Goal: Transaction & Acquisition: Purchase product/service

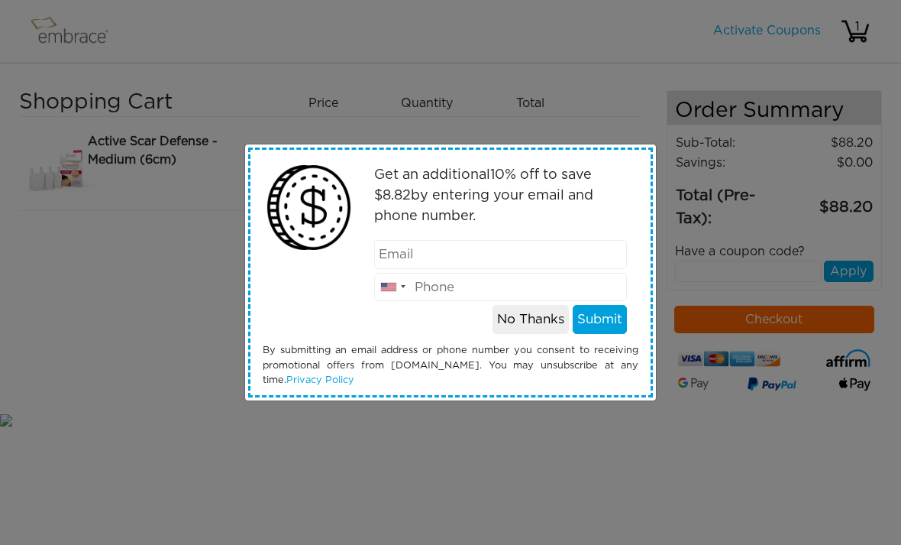
click at [536, 319] on button "No Thanks" at bounding box center [531, 319] width 76 height 29
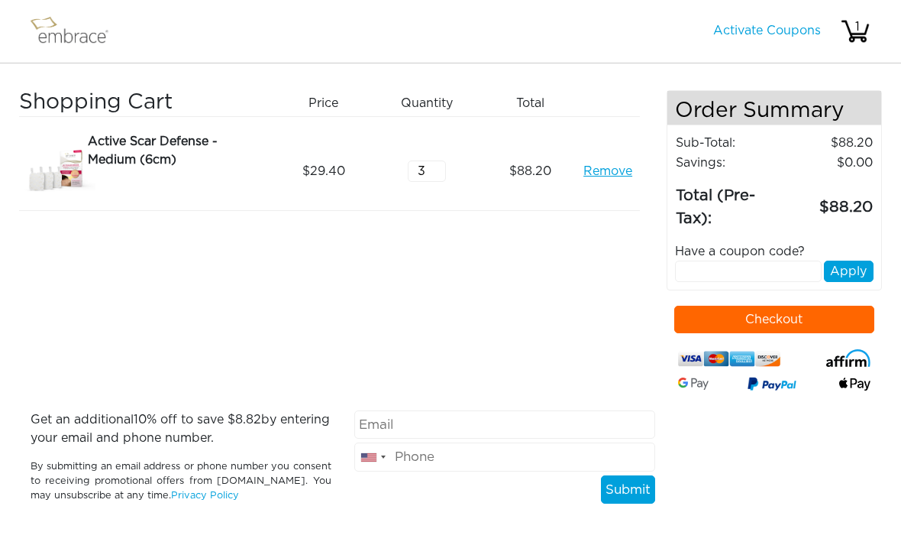
click at [75, 35] on img at bounding box center [76, 31] width 99 height 38
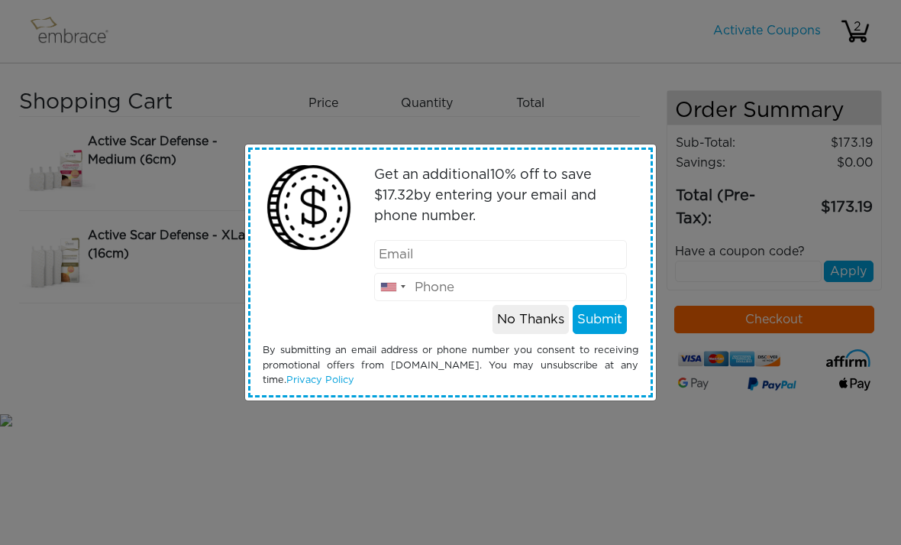
click at [530, 321] on button "No Thanks" at bounding box center [531, 319] width 76 height 29
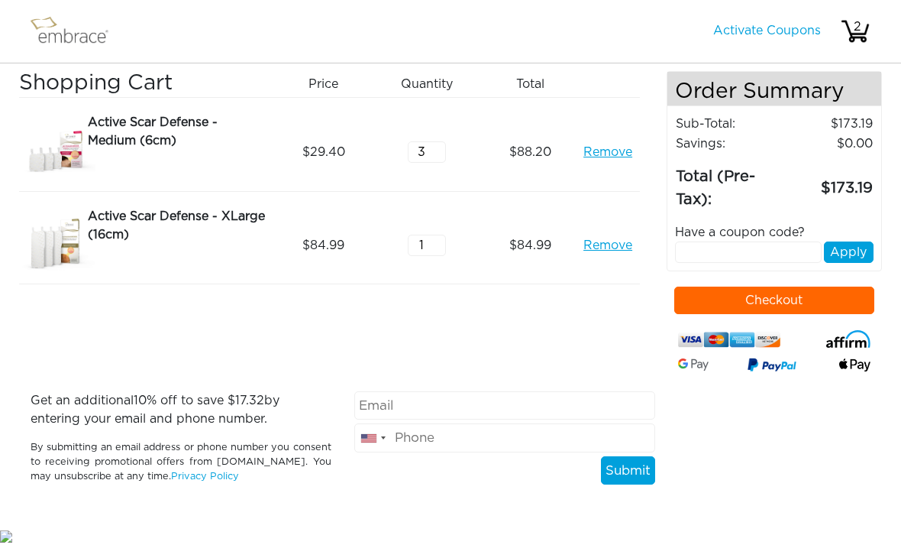
scroll to position [37, 0]
click at [445, 141] on input "3" at bounding box center [427, 151] width 38 height 21
type input "2"
click at [716, 241] on input "text" at bounding box center [748, 251] width 147 height 21
click at [855, 241] on button "Apply" at bounding box center [849, 251] width 50 height 21
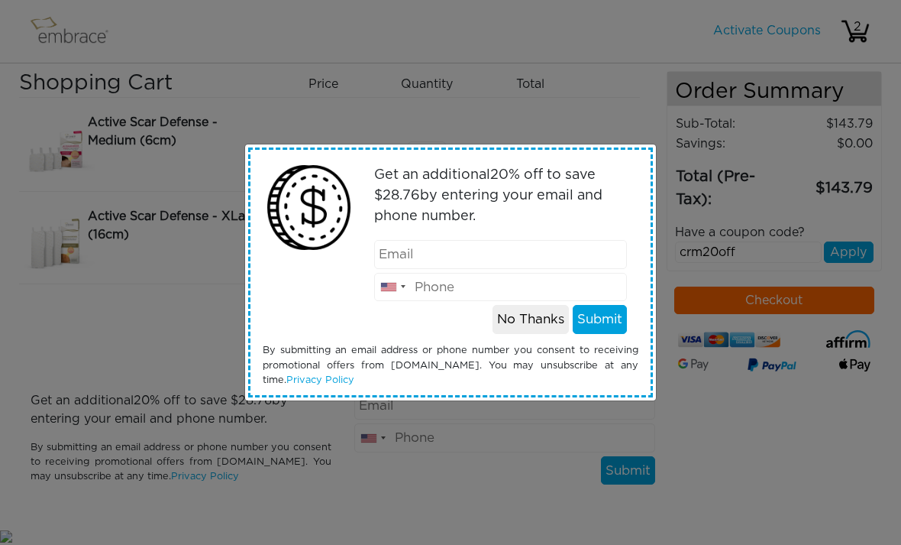
click at [532, 329] on button "No Thanks" at bounding box center [531, 319] width 76 height 29
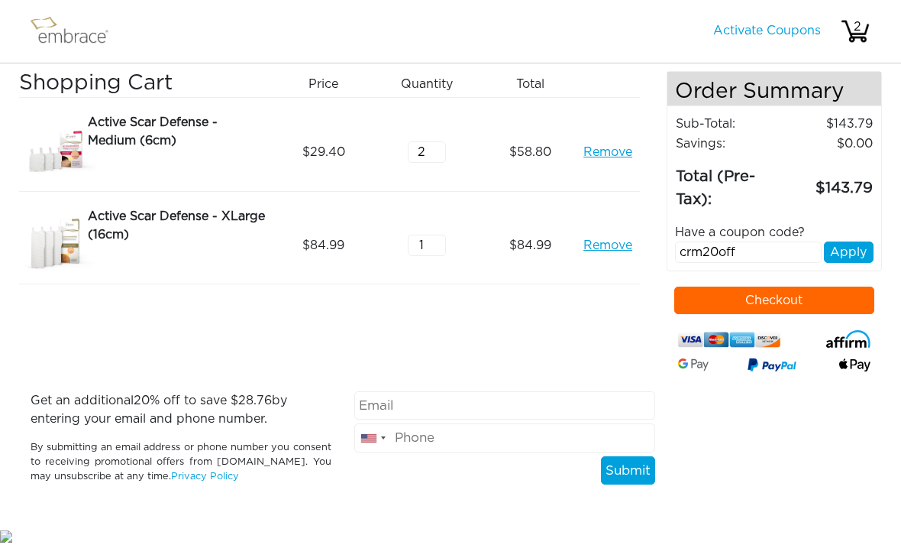
click at [854, 241] on button "Apply" at bounding box center [849, 251] width 50 height 21
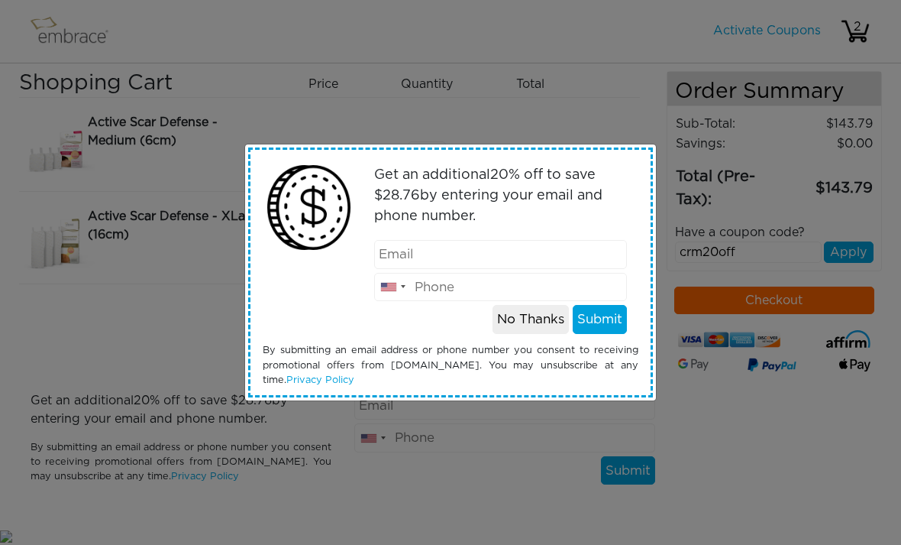
click at [527, 325] on button "No Thanks" at bounding box center [531, 319] width 76 height 29
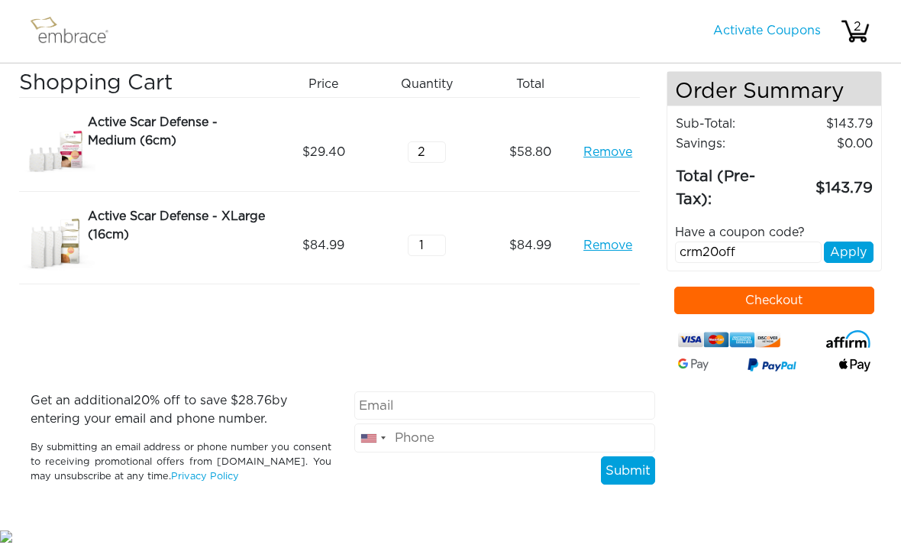
click at [850, 241] on button "Apply" at bounding box center [849, 251] width 50 height 21
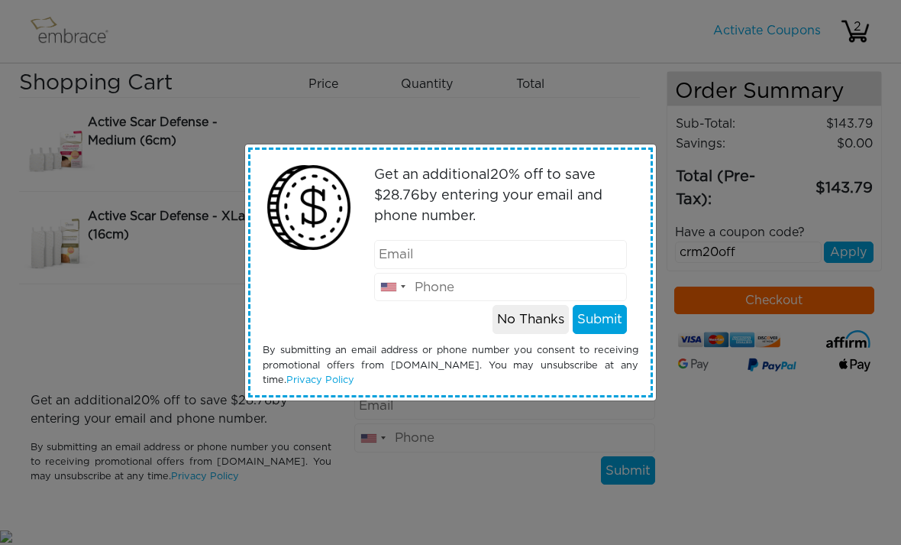
click at [593, 321] on button "Submit" at bounding box center [600, 319] width 54 height 29
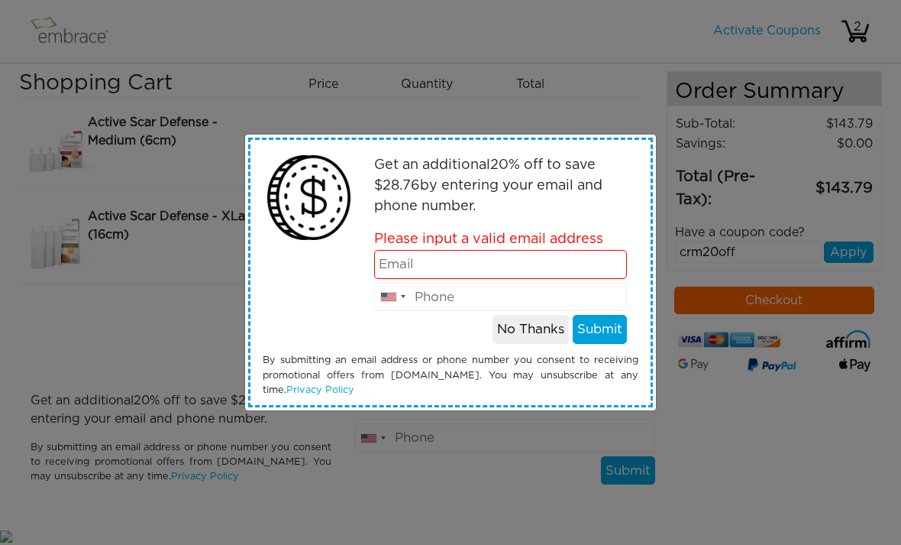
click at [849, 231] on div "Get an additional 20 % off to save $ 28.76 by entering your email and phone num…" at bounding box center [450, 272] width 901 height 545
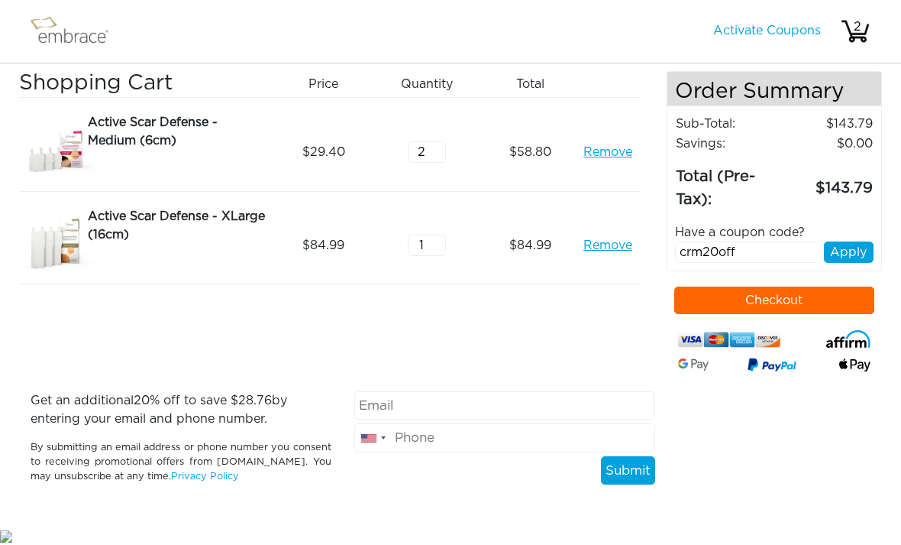
click at [865, 241] on button "Apply" at bounding box center [849, 251] width 50 height 21
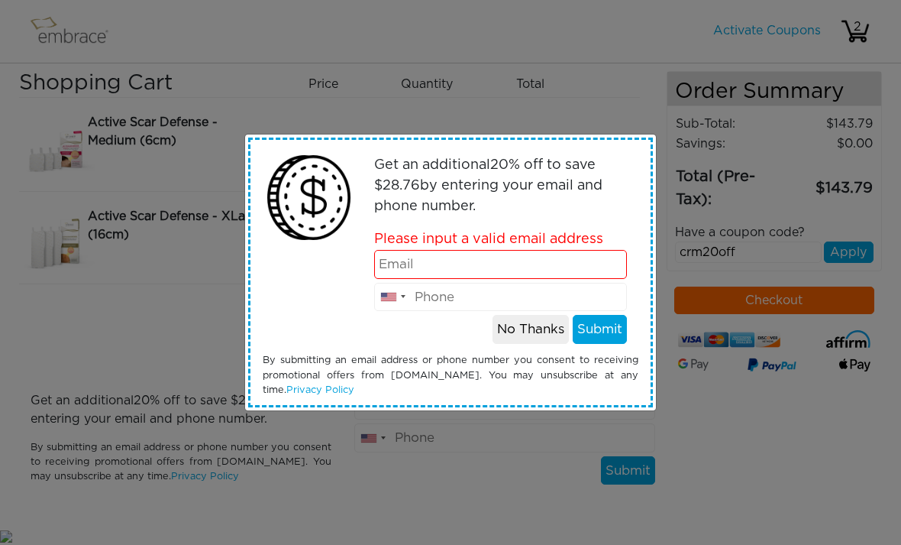
click at [512, 333] on button "No Thanks" at bounding box center [531, 329] width 76 height 29
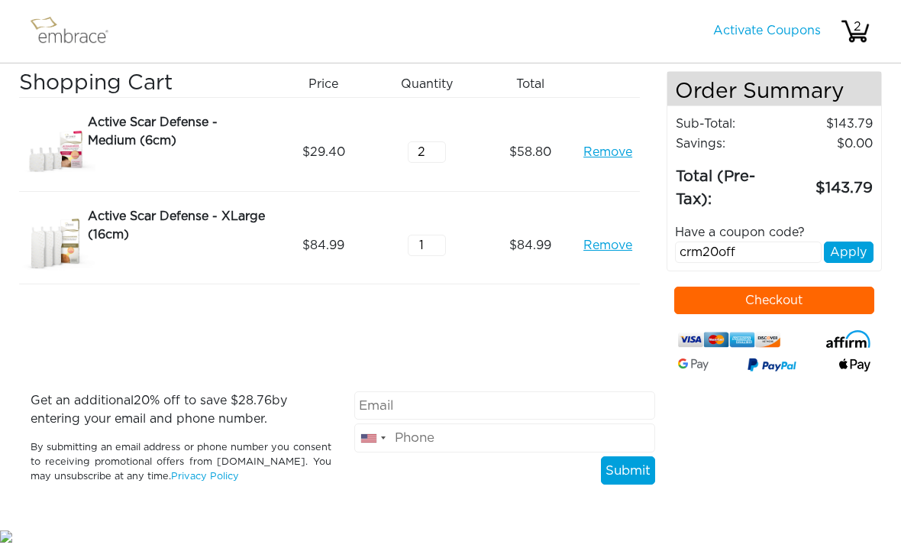
click at [752, 241] on input "crm20off" at bounding box center [748, 251] width 147 height 21
type input "c"
click at [844, 241] on button "Apply" at bounding box center [849, 251] width 50 height 21
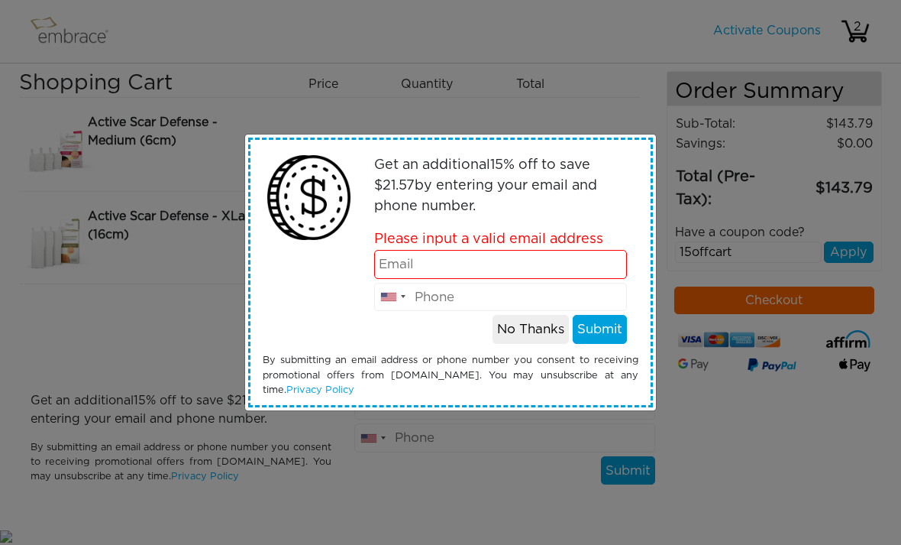
click at [542, 332] on button "No Thanks" at bounding box center [531, 329] width 76 height 29
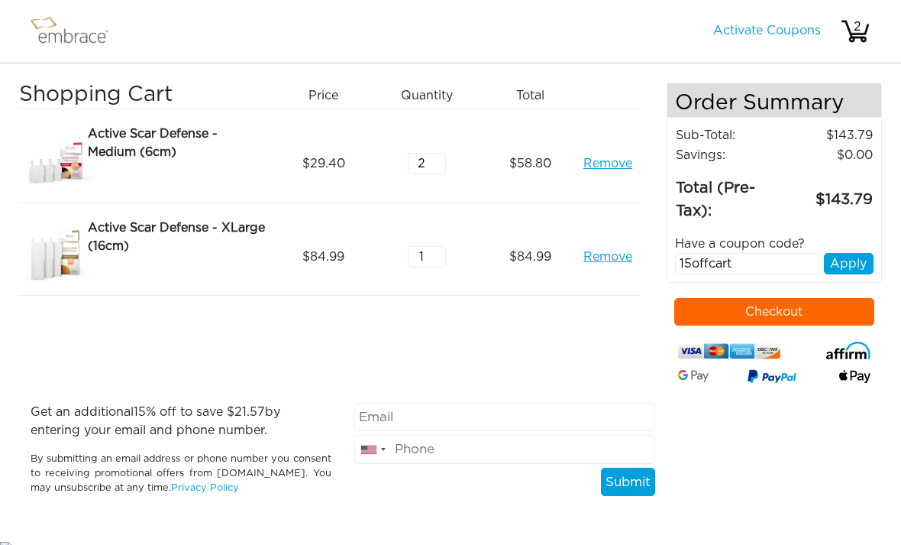
scroll to position [7, 0]
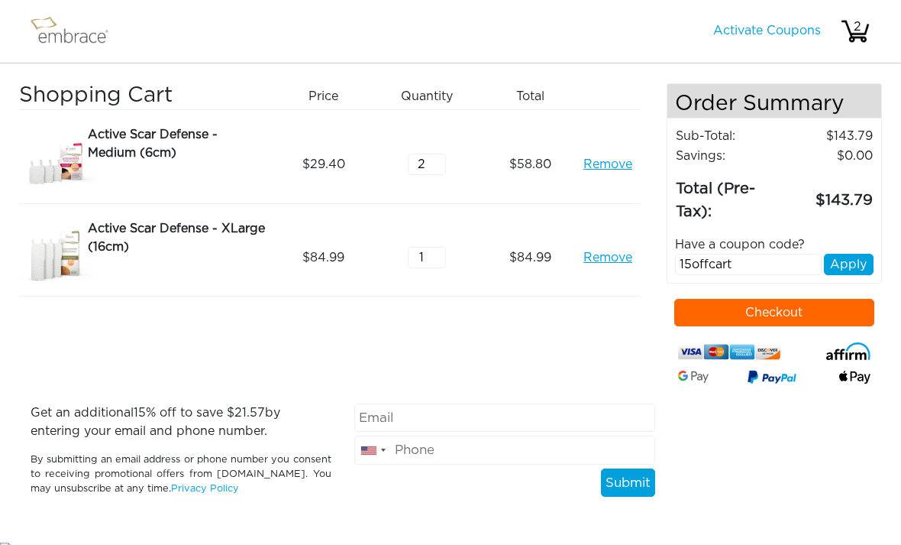
click at [761, 264] on input "15offcart" at bounding box center [748, 264] width 147 height 21
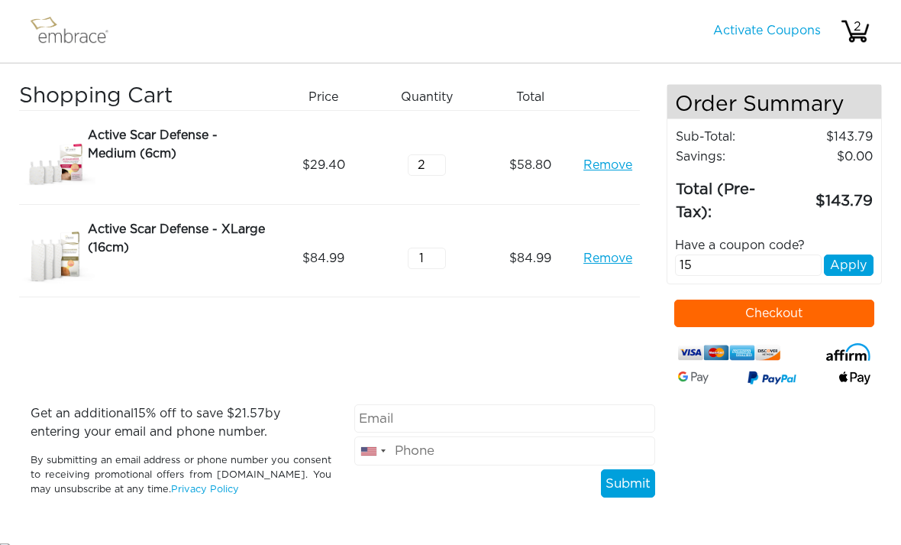
type input "1"
type input "Luckyu"
click at [855, 272] on button "Apply" at bounding box center [849, 264] width 50 height 21
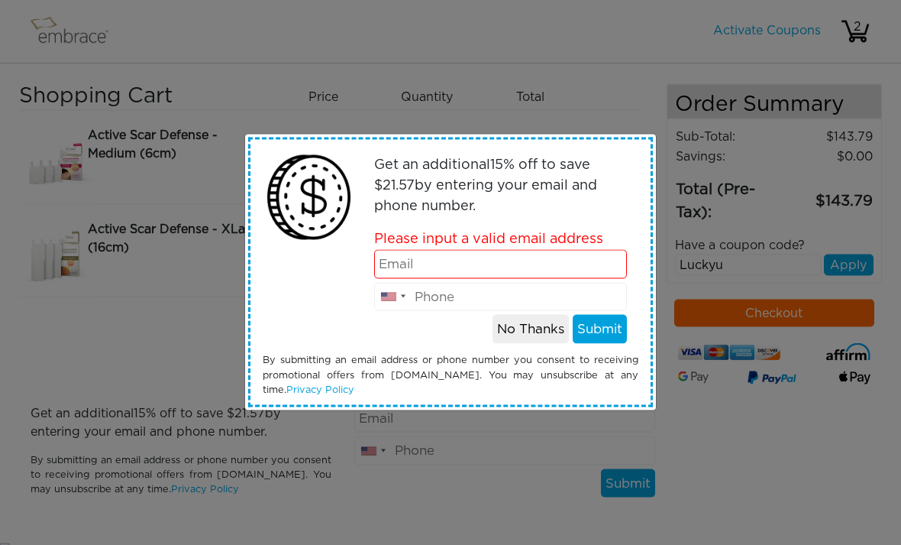
click at [563, 269] on input "email" at bounding box center [501, 264] width 254 height 29
type input "c2lar@icloud.com"
type input "3313305333"
click at [616, 329] on button "Submit" at bounding box center [600, 329] width 54 height 29
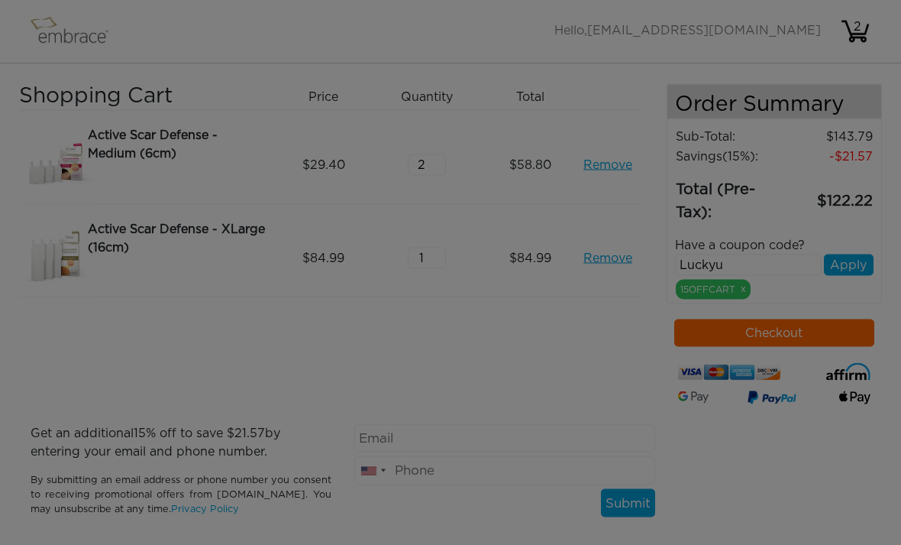
scroll to position [7, 0]
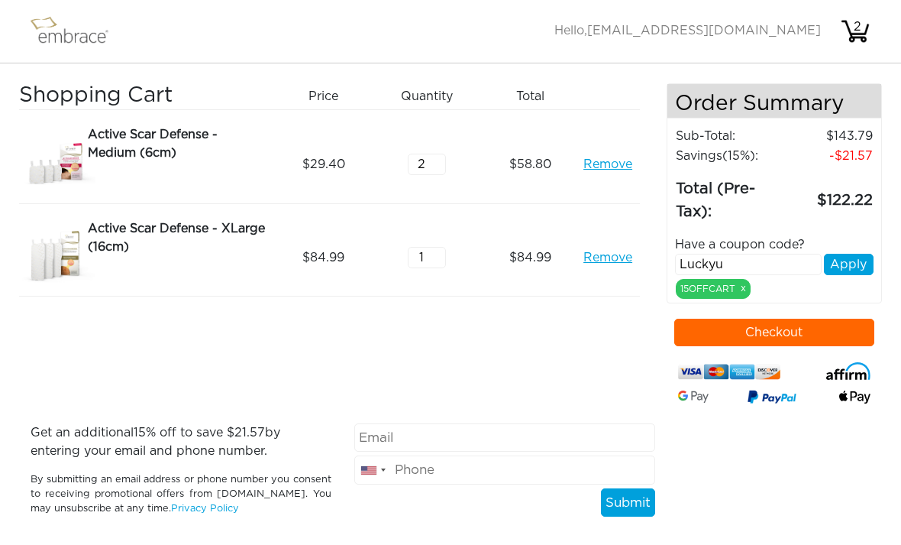
click at [775, 338] on button "Checkout" at bounding box center [774, 332] width 201 height 27
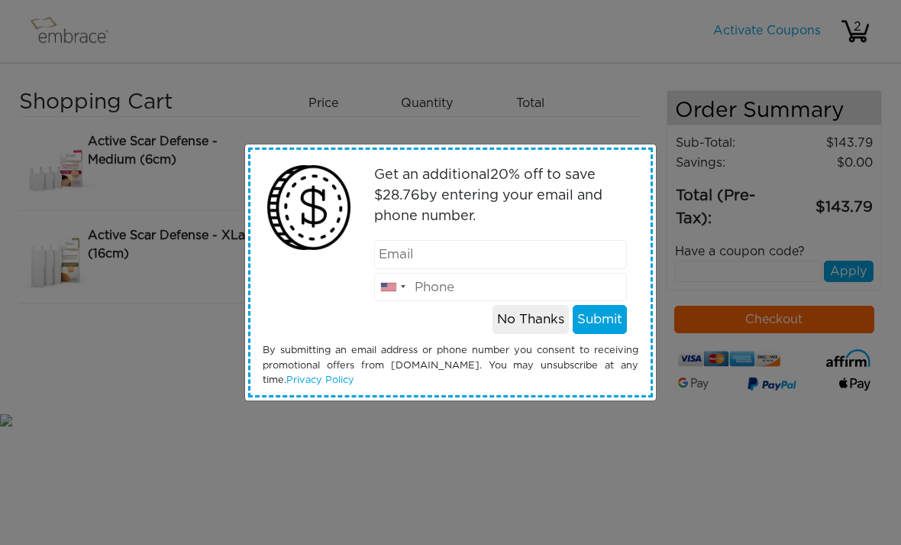
click at [604, 320] on button "Submit" at bounding box center [600, 319] width 54 height 29
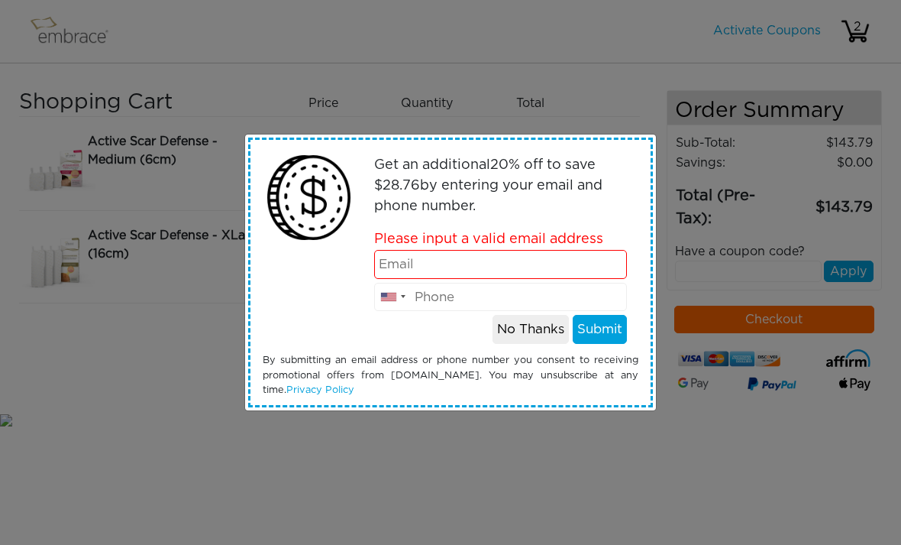
click at [524, 328] on button "No Thanks" at bounding box center [531, 329] width 76 height 29
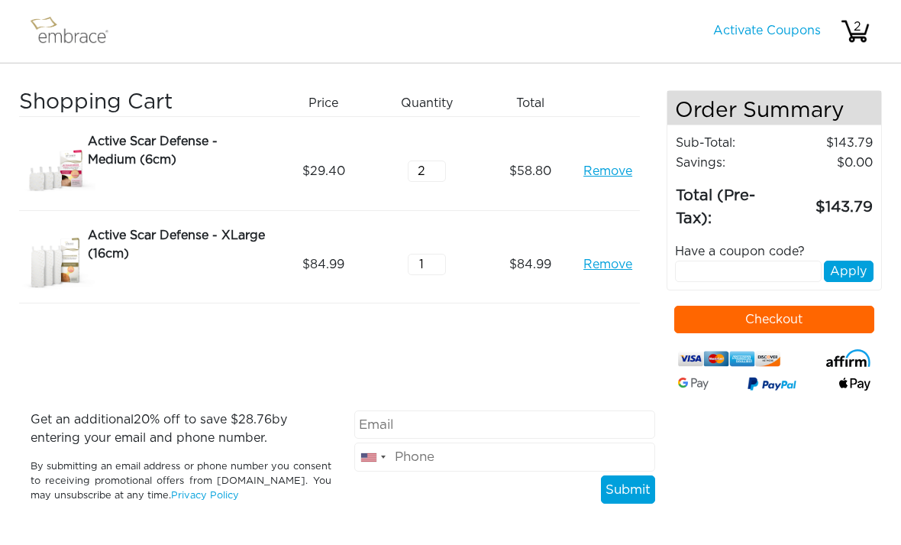
click at [723, 277] on input "text" at bounding box center [748, 270] width 147 height 21
paste input "CRM20OFF"
type input "CRM20OFF"
click at [849, 271] on button "Apply" at bounding box center [849, 270] width 50 height 21
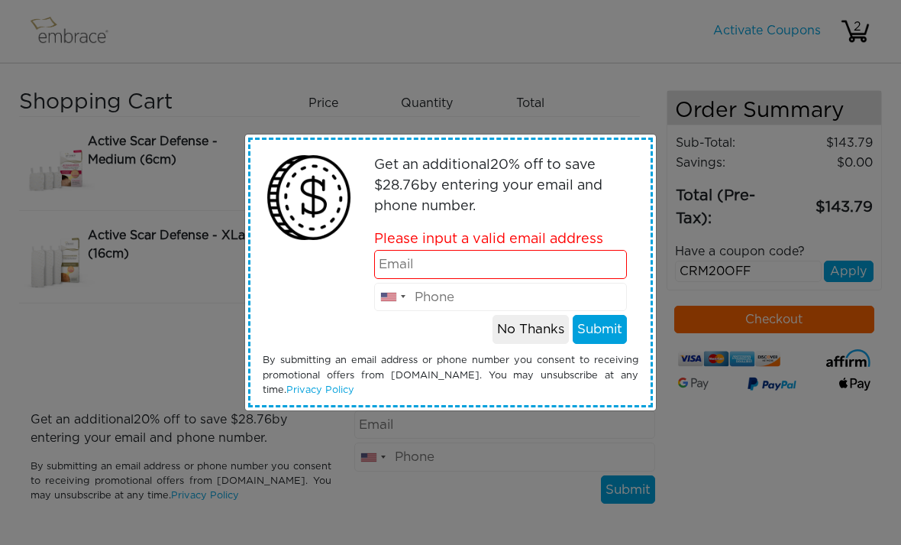
click at [542, 339] on button "No Thanks" at bounding box center [531, 329] width 76 height 29
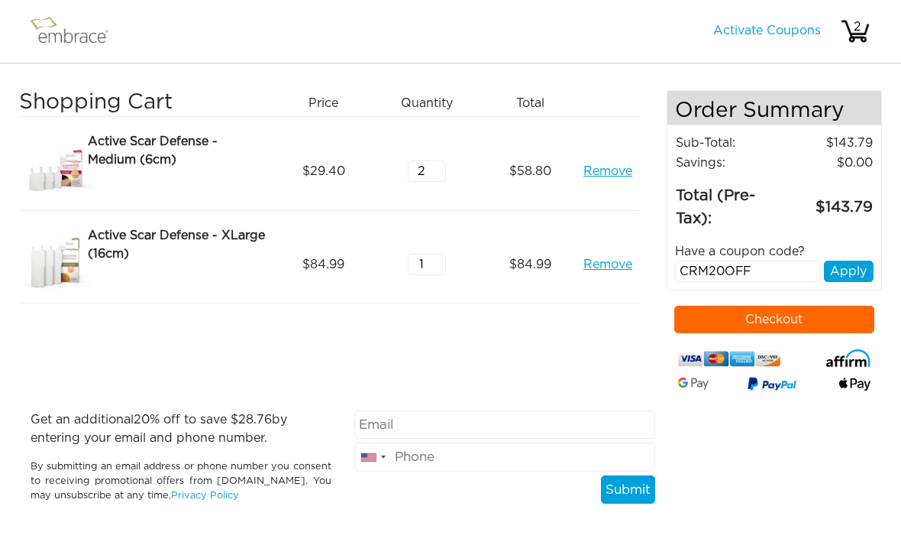
click at [758, 325] on button "Checkout" at bounding box center [774, 319] width 201 height 27
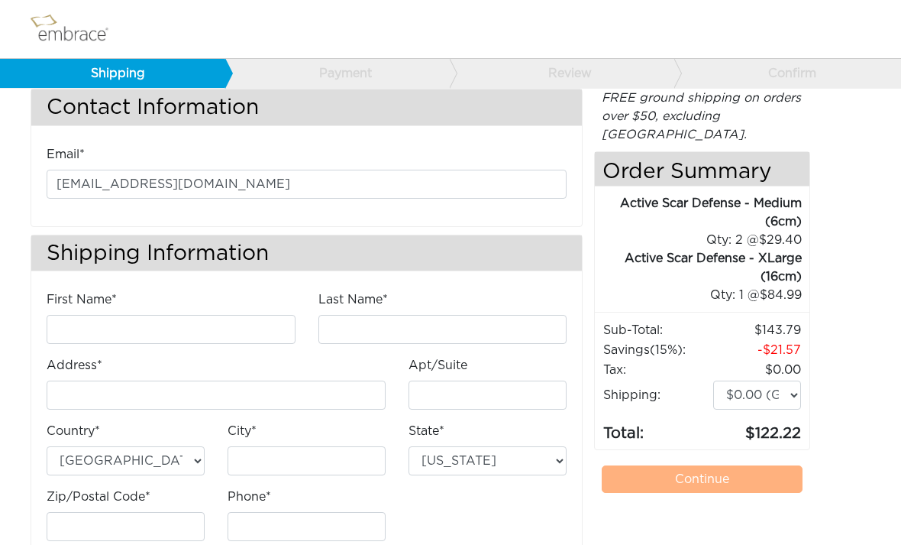
scroll to position [36, 0]
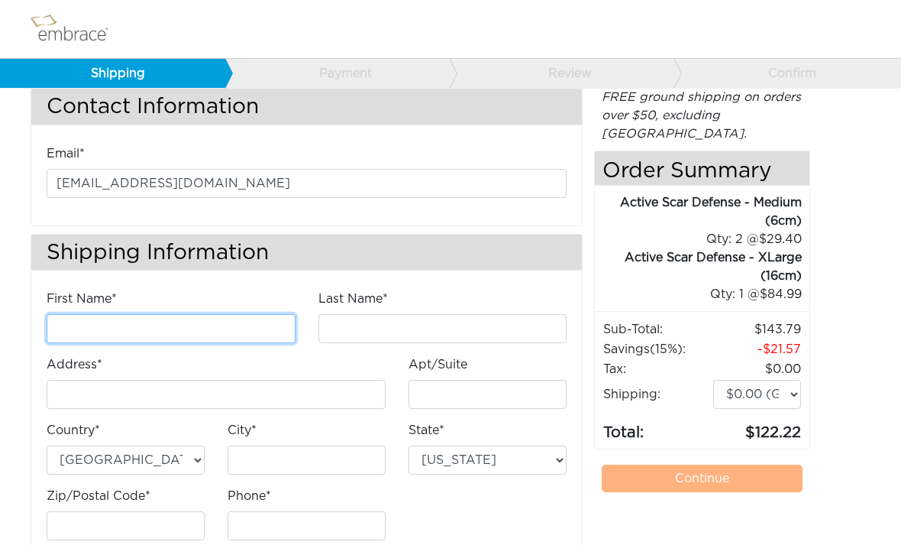
click at [240, 315] on input "First Name*" at bounding box center [171, 328] width 249 height 29
type input "[PERSON_NAME]"
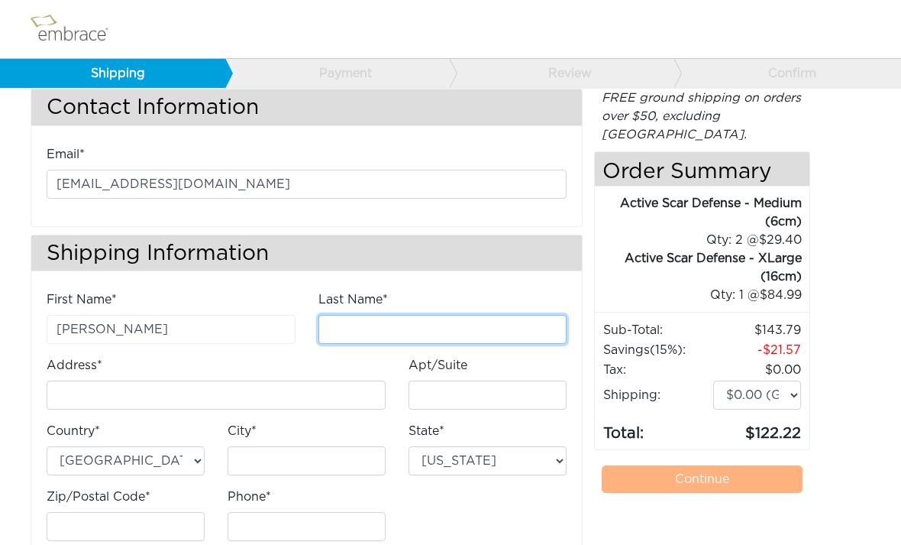
type input "[PERSON_NAME]"
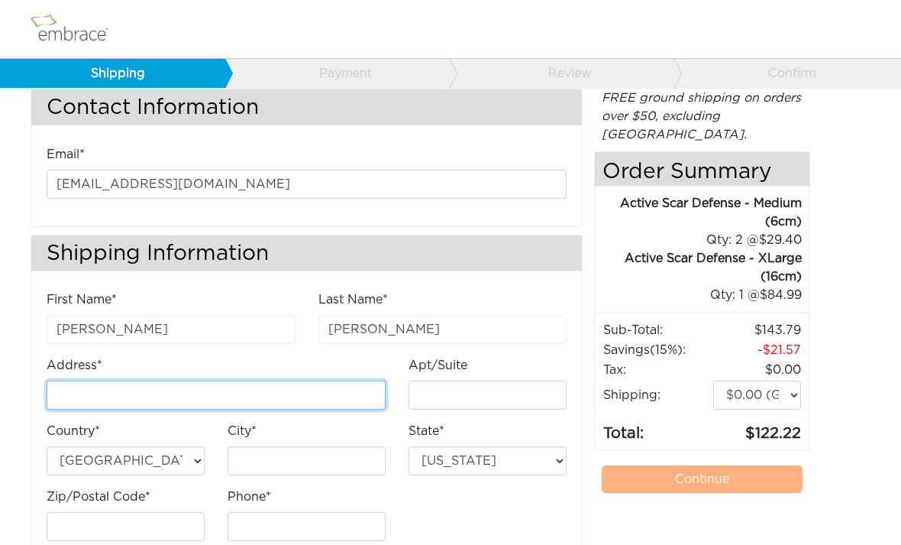
type input "[STREET_ADDRESS]"
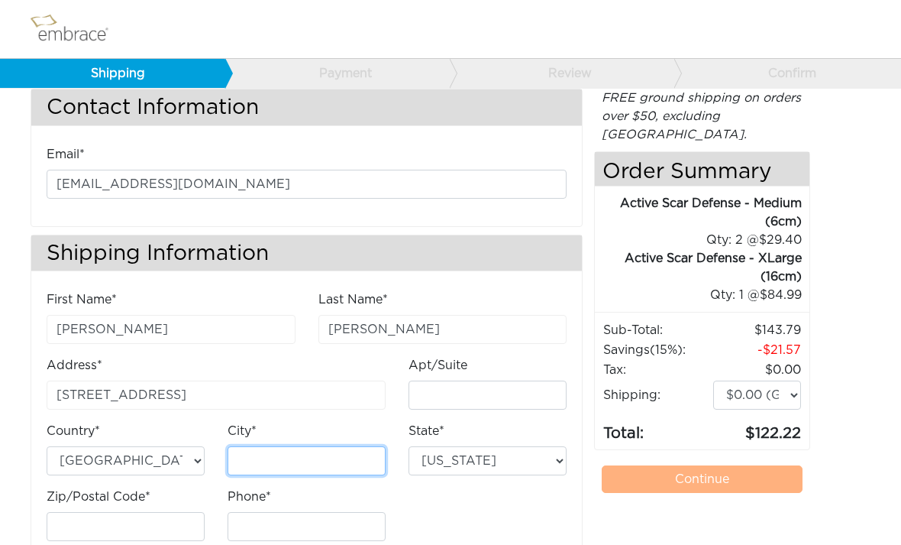
type input "Scottsdale"
select select "AZ"
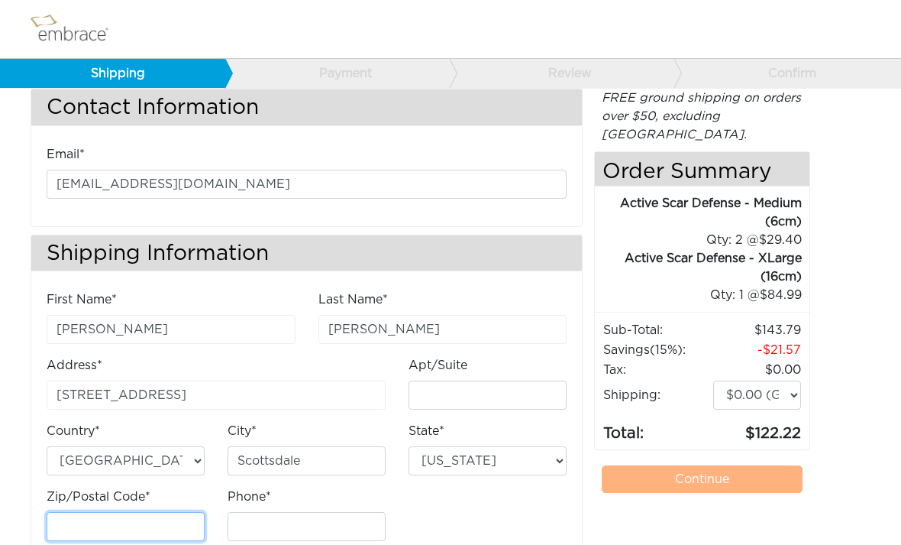
type input "85255"
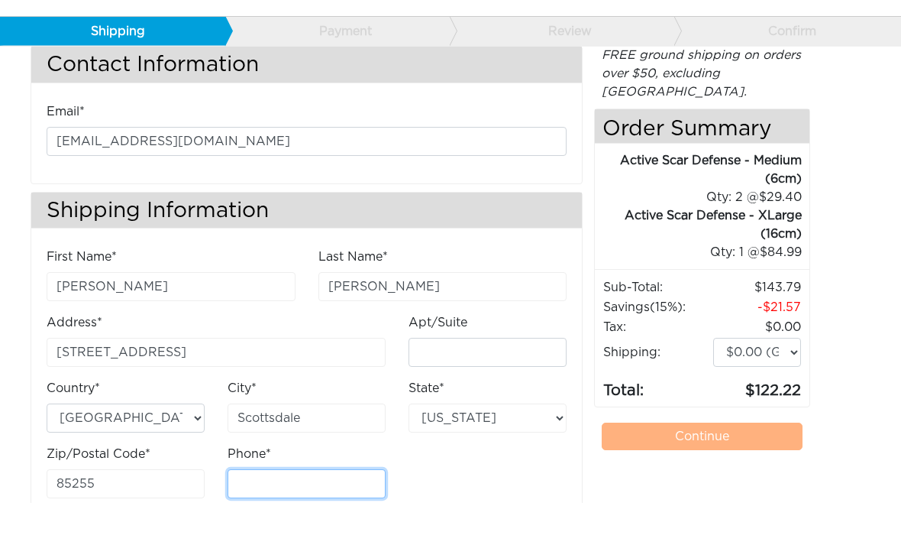
scroll to position [77, 0]
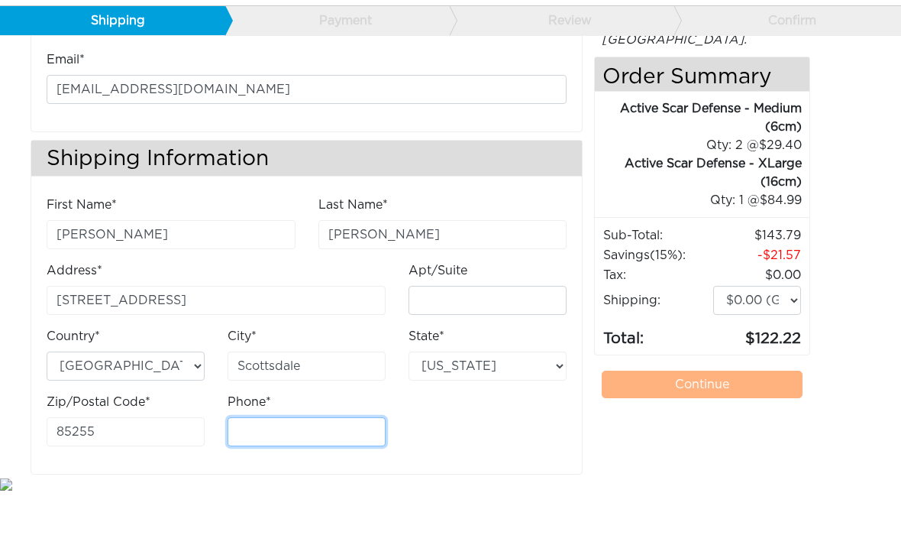
type input "3313305333"
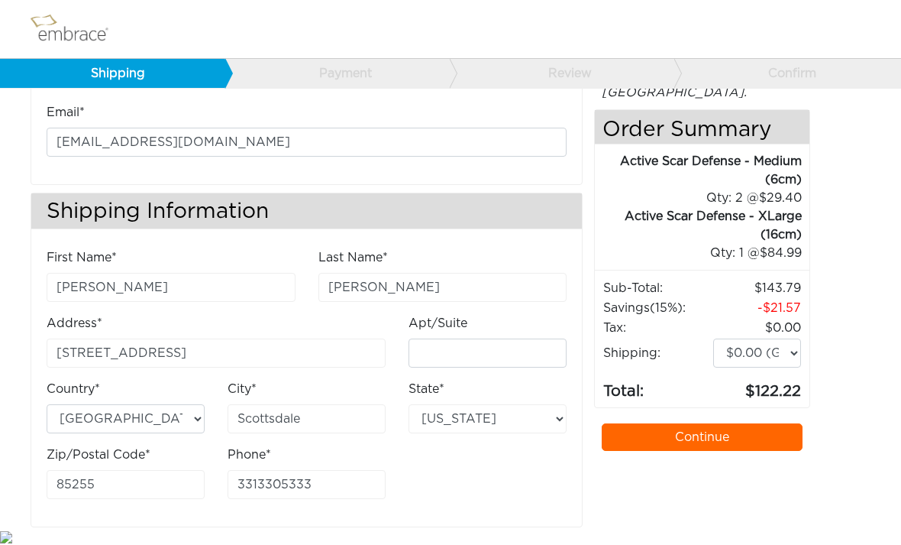
click at [690, 423] on link "Continue" at bounding box center [702, 436] width 201 height 27
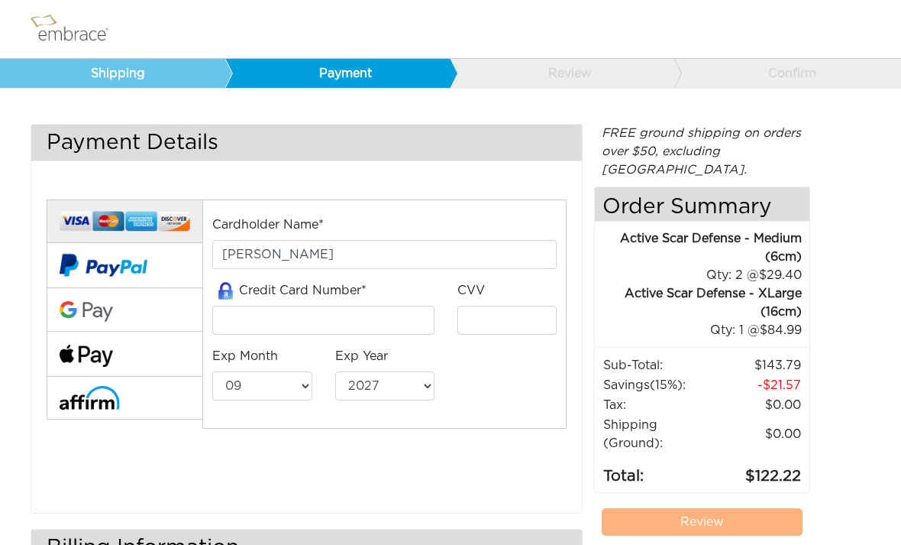
select select "9"
select select "2027"
click at [400, 309] on input "tel" at bounding box center [323, 320] width 222 height 29
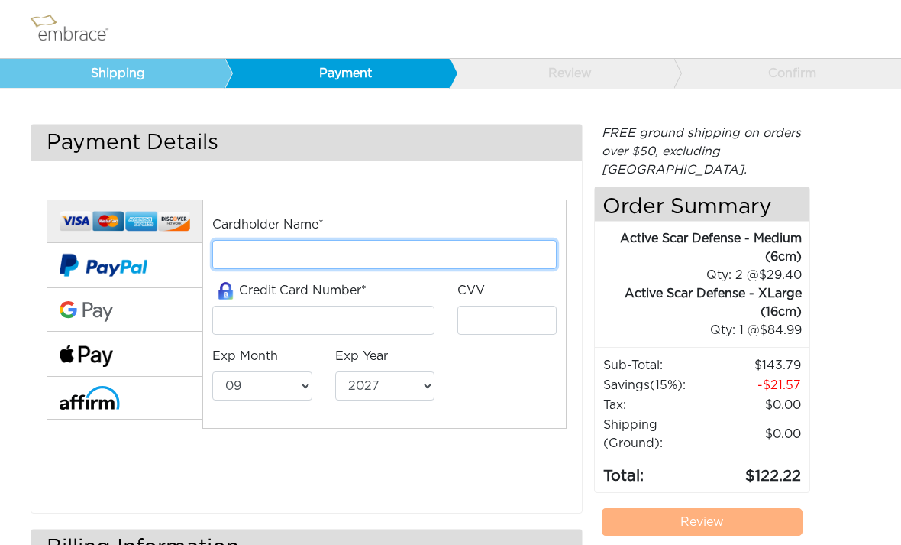
type input "[PERSON_NAME]"
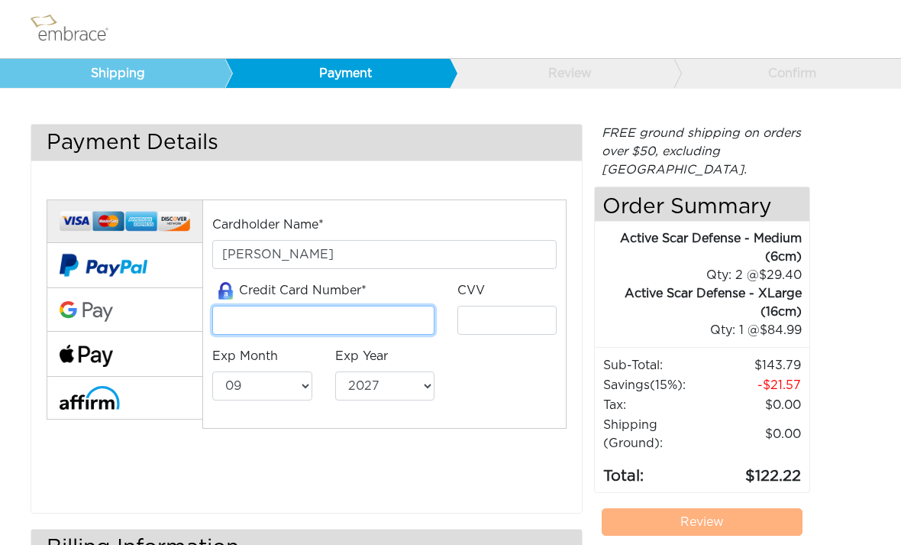
type input "[CREDIT_CARD_NUMBER]"
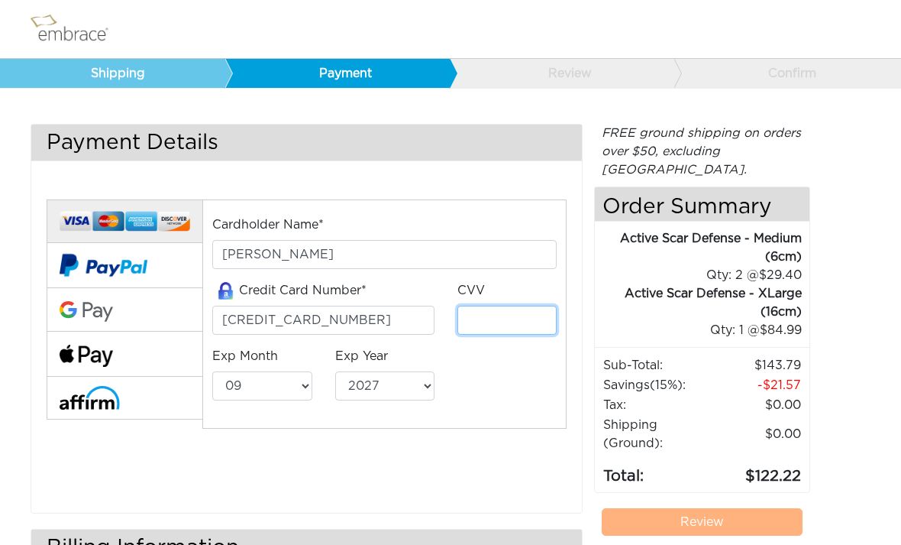
type input "791"
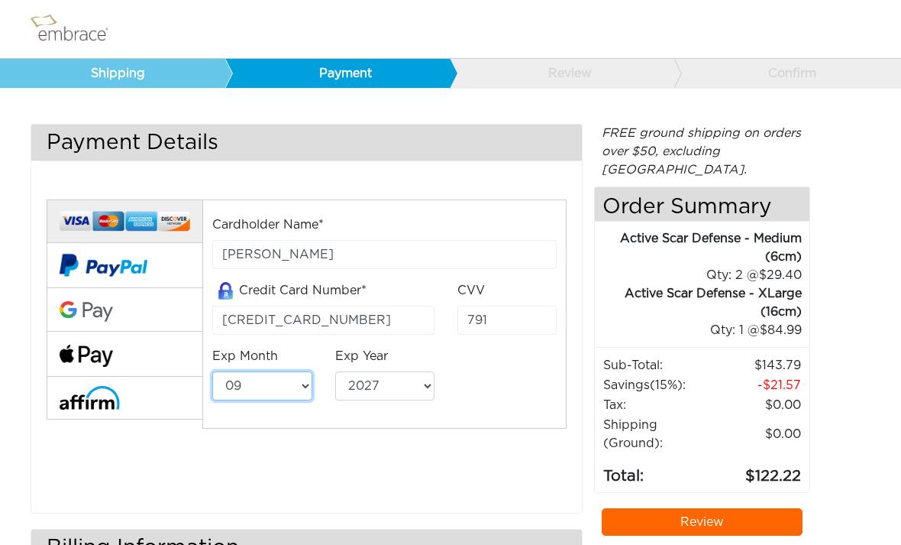
click at [293, 396] on select "01 02 03 04 05 06 07 08 09 10 11 12" at bounding box center [261, 385] width 99 height 29
click at [295, 385] on select "01 02 03 04 05 06 07 08 09 10 11 12" at bounding box center [261, 385] width 99 height 29
select select "12"
click at [424, 389] on select "2025 2026 2027 2028 2029 2030 2031 2032 2033 2034 2035 2036 2037 2038 2039" at bounding box center [384, 385] width 99 height 29
select select "2025"
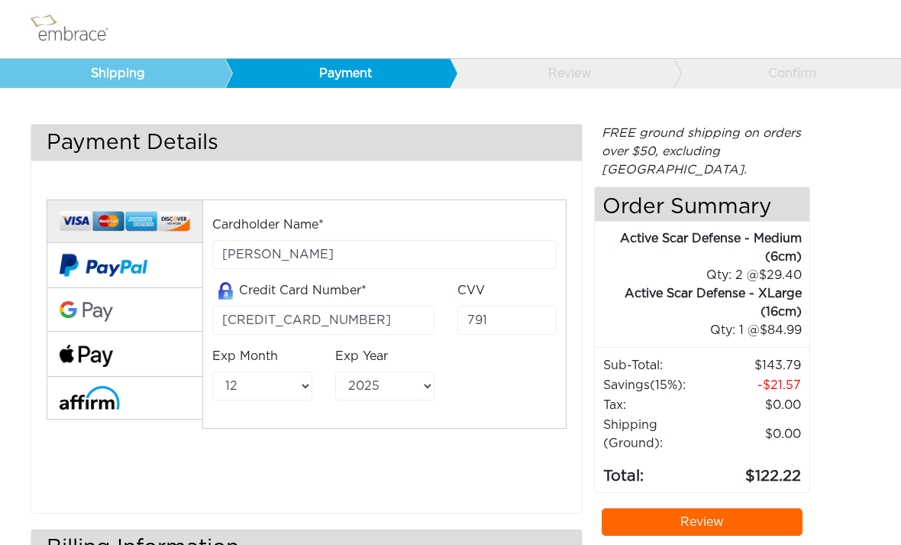
click at [703, 508] on link "Review" at bounding box center [702, 521] width 201 height 27
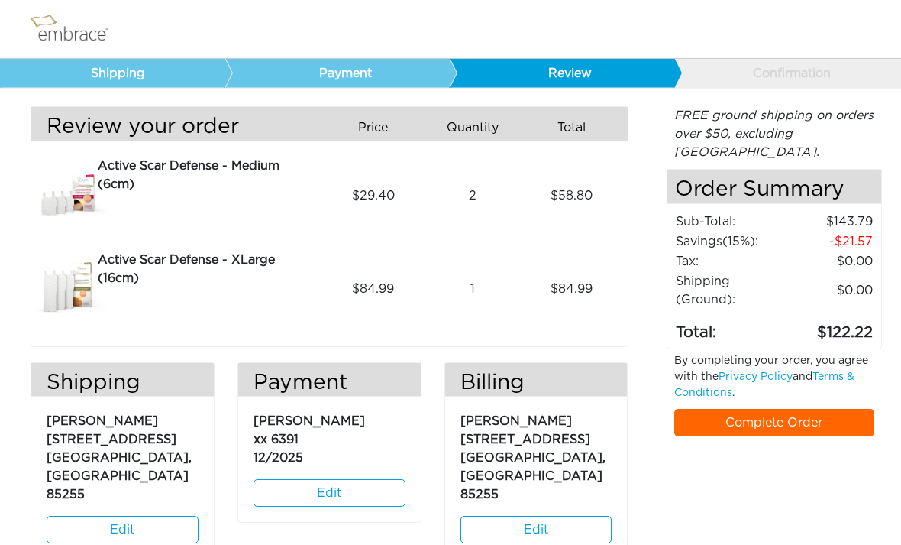
scroll to position [28, 0]
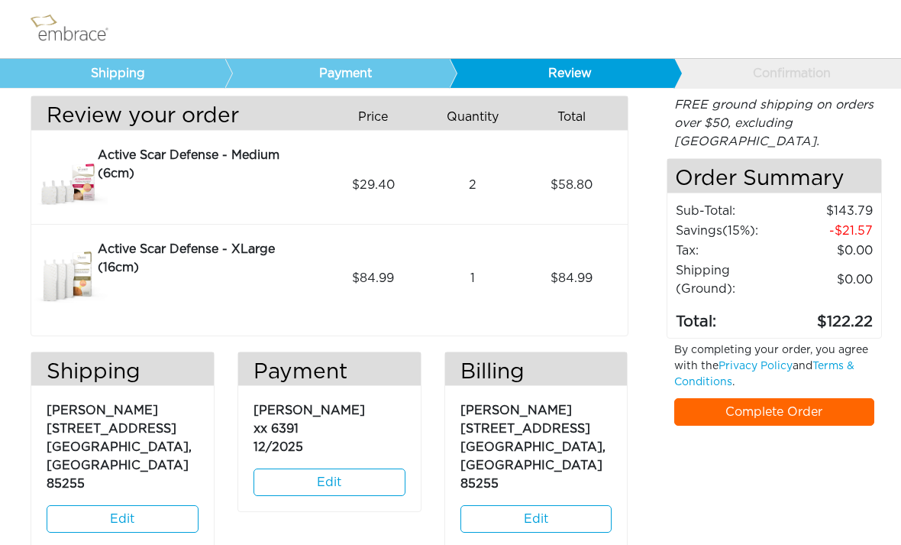
click at [794, 398] on link "Complete Order" at bounding box center [774, 411] width 201 height 27
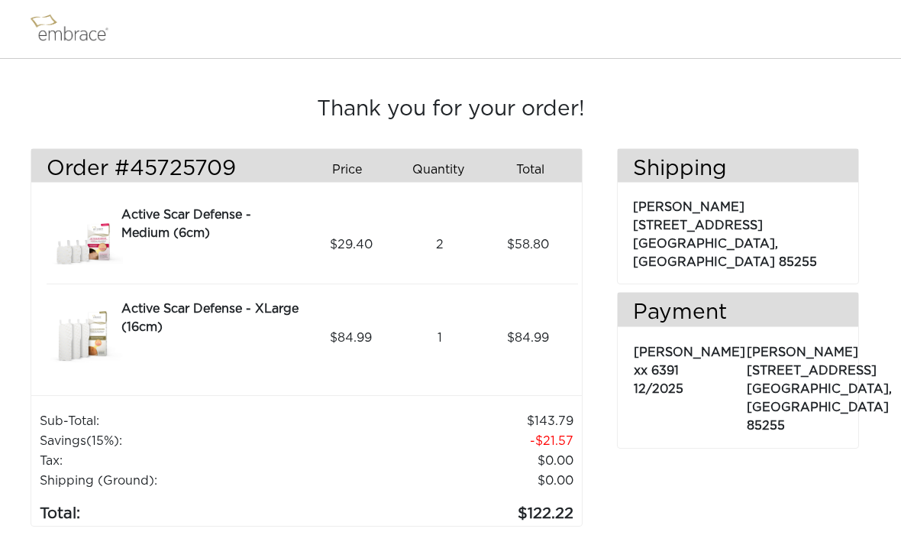
click at [804, 1] on nav at bounding box center [450, 29] width 901 height 59
